Goal: Task Accomplishment & Management: Manage account settings

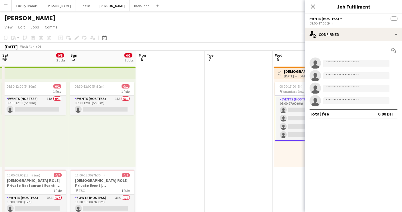
scroll to position [0, 169]
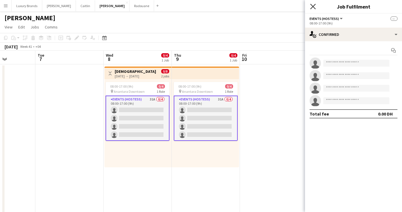
click at [313, 7] on icon "Close pop-in" at bounding box center [312, 6] width 5 height 5
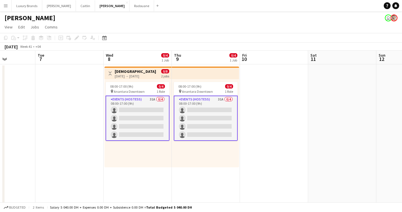
click at [146, 103] on app-card-role "Events (Hostess) 31A 0/4 08:00-17:00 (9h) single-neutral-actions single-neutral…" at bounding box center [137, 118] width 64 height 45
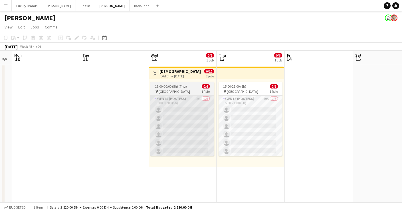
scroll to position [0, 194]
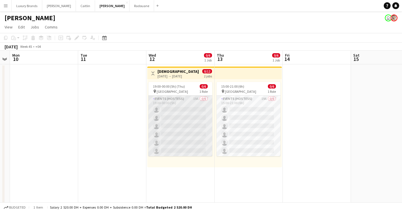
click at [192, 103] on app-card-role "Events (Hostess) 19A 0/6 19:00-00:00 (5h) single-neutral-actions single-neutral…" at bounding box center [180, 126] width 64 height 61
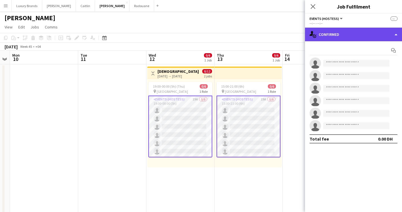
click at [326, 34] on div "single-neutral-actions-check-2 Confirmed" at bounding box center [353, 35] width 97 height 14
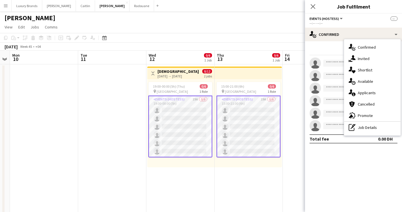
click at [194, 123] on app-card-role "Events (Hostess) 19A 0/6 19:00-00:00 (5h) single-neutral-actions single-neutral…" at bounding box center [180, 127] width 64 height 62
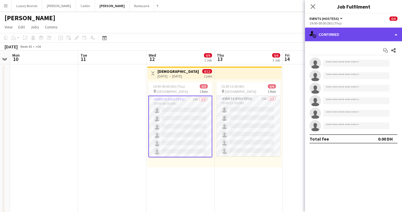
click at [334, 38] on div "single-neutral-actions-check-2 Confirmed" at bounding box center [353, 35] width 97 height 14
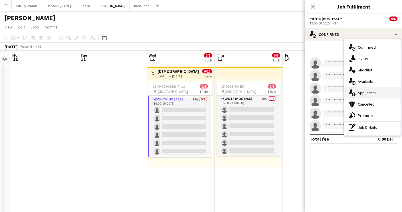
click at [362, 97] on div "single-neutral-actions-information Applicants" at bounding box center [372, 92] width 56 height 11
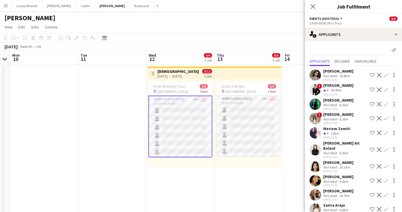
click at [378, 103] on app-icon "Decline" at bounding box center [379, 104] width 5 height 5
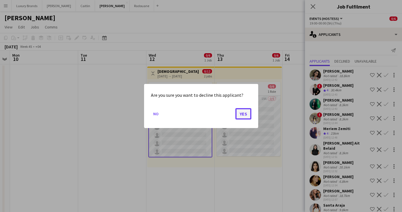
click at [245, 115] on button "Yes" at bounding box center [243, 113] width 16 height 11
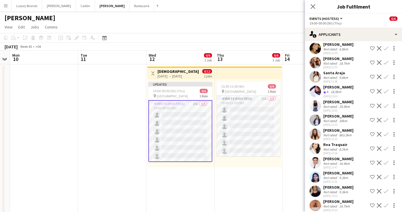
scroll to position [147, 0]
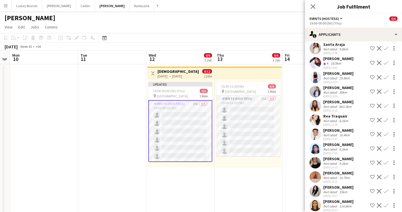
click at [379, 132] on app-icon "Decline" at bounding box center [379, 134] width 5 height 5
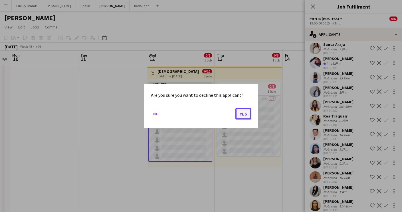
click at [245, 114] on button "Yes" at bounding box center [243, 113] width 16 height 11
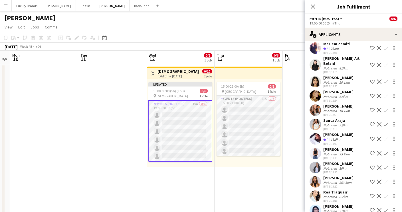
scroll to position [70, 0]
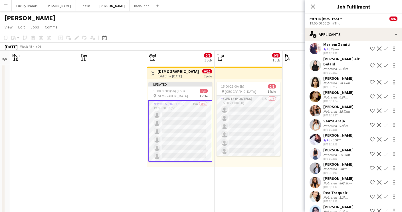
click at [341, 124] on div "9.8km" at bounding box center [343, 126] width 11 height 4
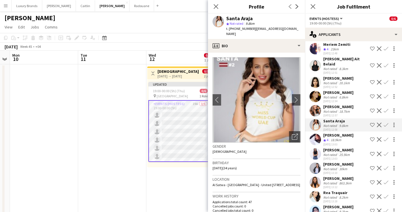
click at [343, 109] on div "18.7km" at bounding box center [344, 111] width 13 height 4
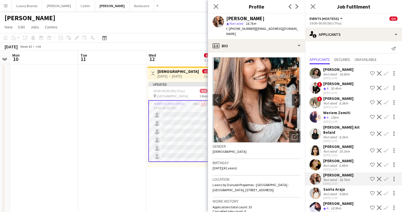
scroll to position [0, 0]
